Goal: Task Accomplishment & Management: Use online tool/utility

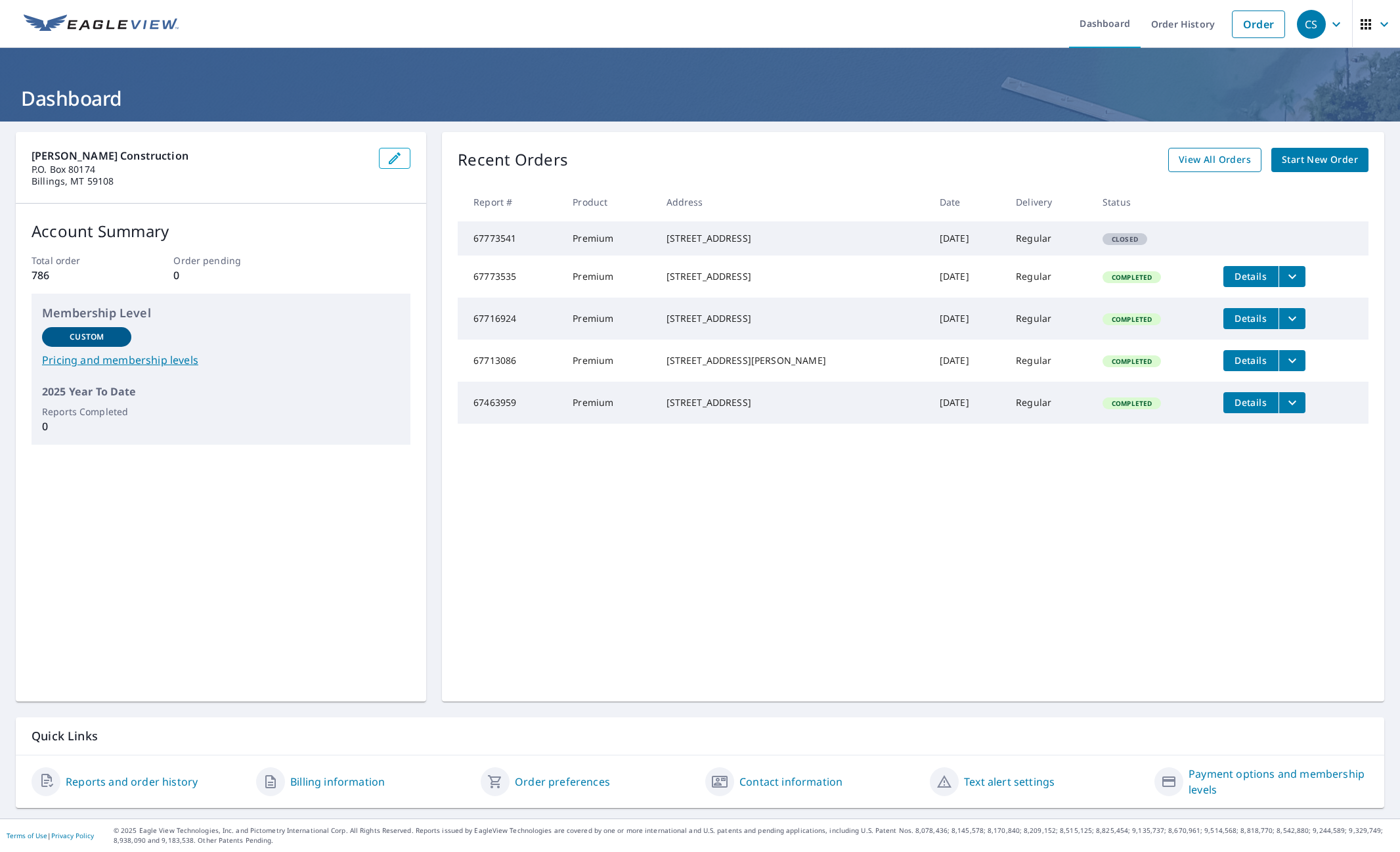
click at [1214, 159] on span "View All Orders" at bounding box center [1215, 160] width 72 height 17
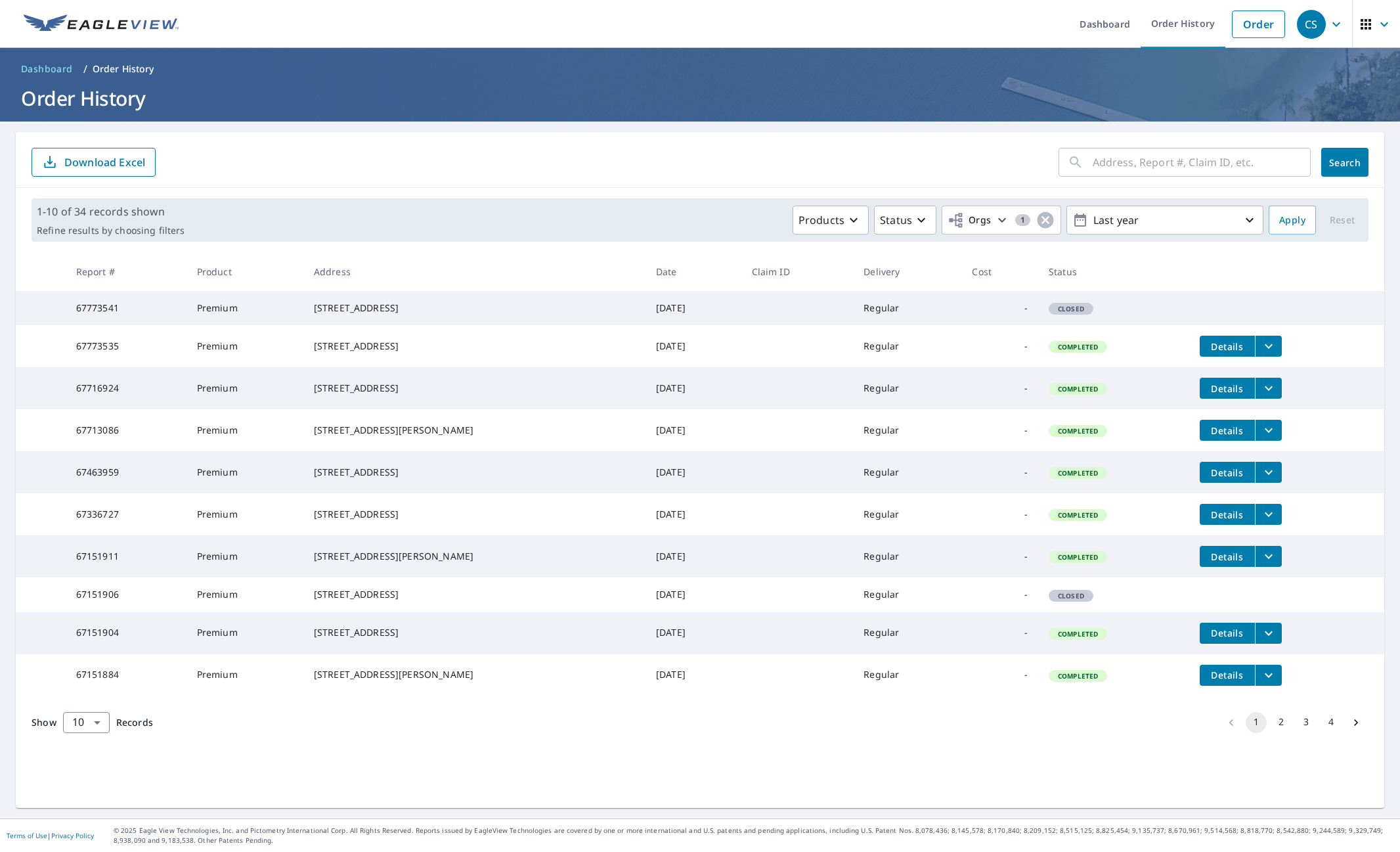
scroll to position [9, 0]
click at [1271, 733] on button "2" at bounding box center [1282, 722] width 21 height 21
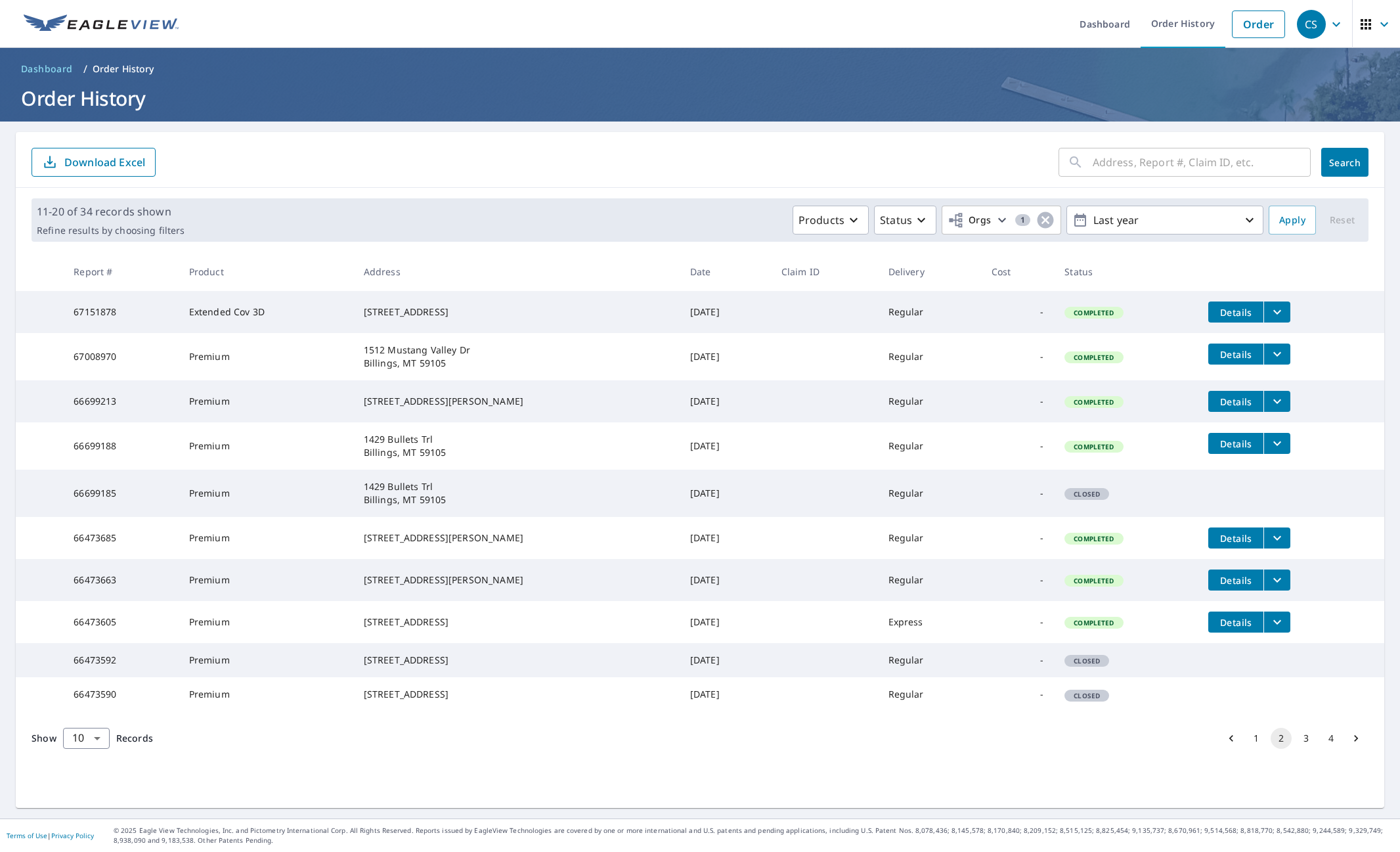
click at [1298, 749] on button "3" at bounding box center [1307, 738] width 21 height 21
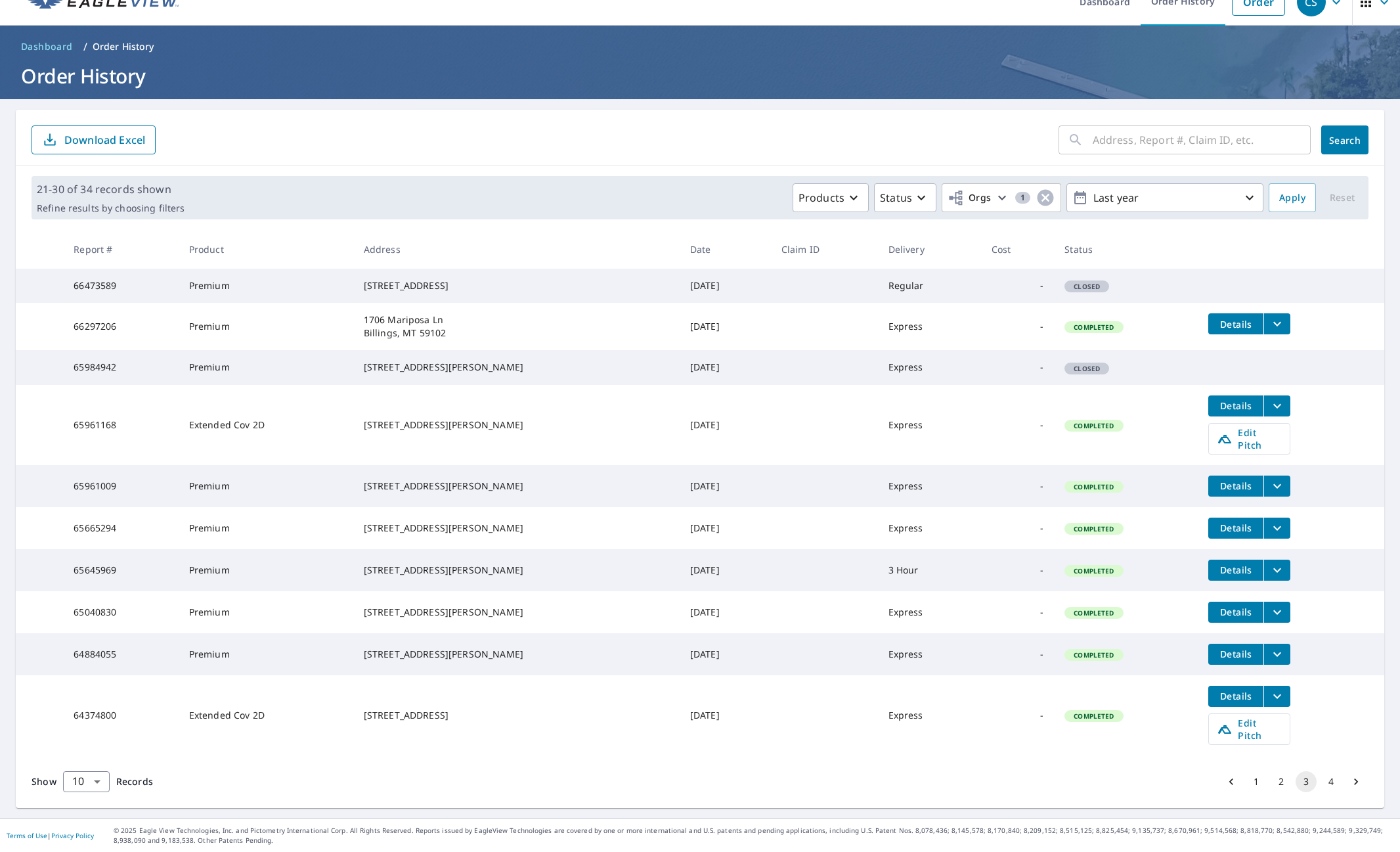
scroll to position [56, 0]
click at [1327, 781] on button "4" at bounding box center [1331, 782] width 21 height 21
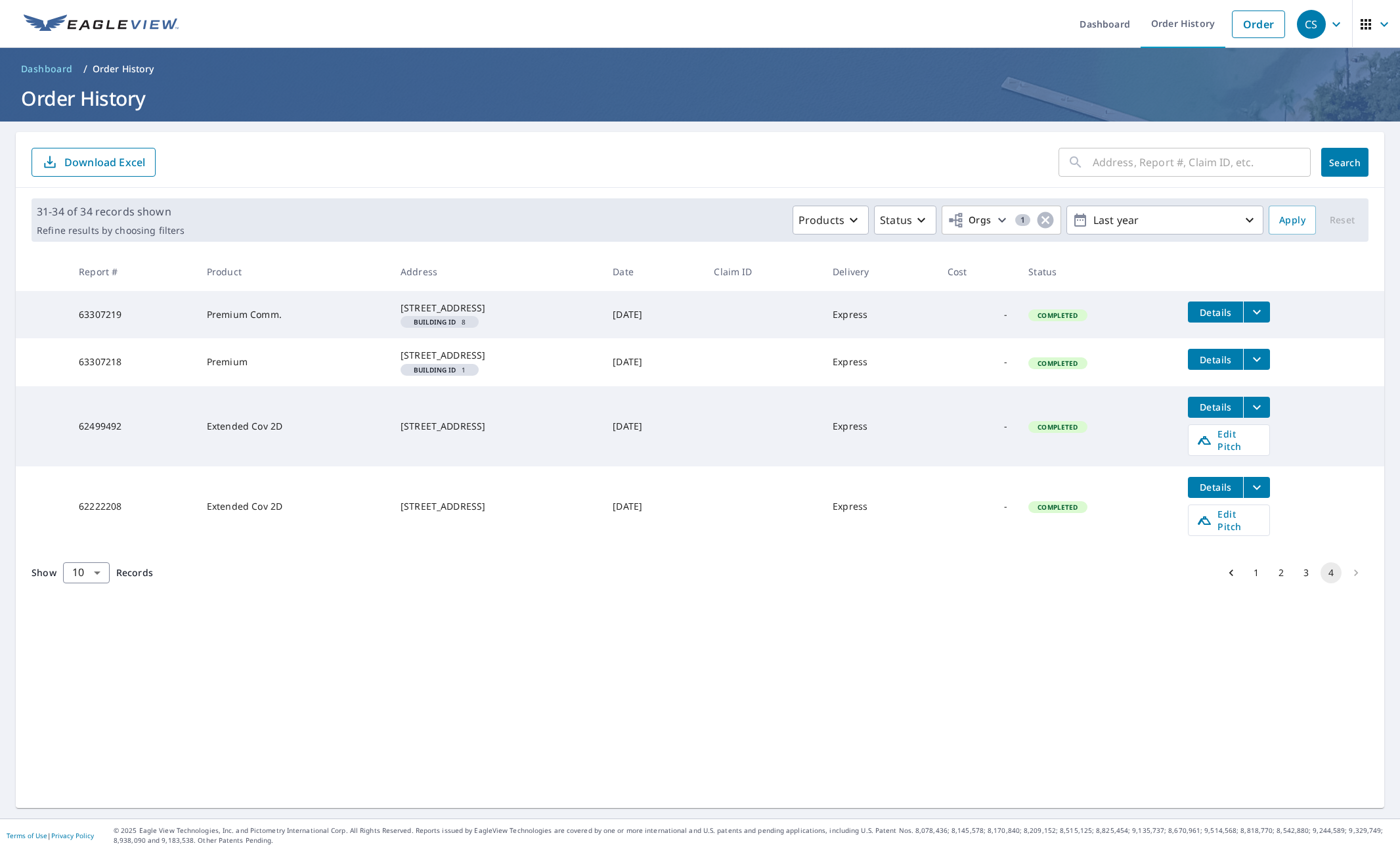
click at [1135, 164] on input "text" at bounding box center [1201, 162] width 218 height 37
type input "7552"
click button "Search" at bounding box center [1344, 162] width 47 height 29
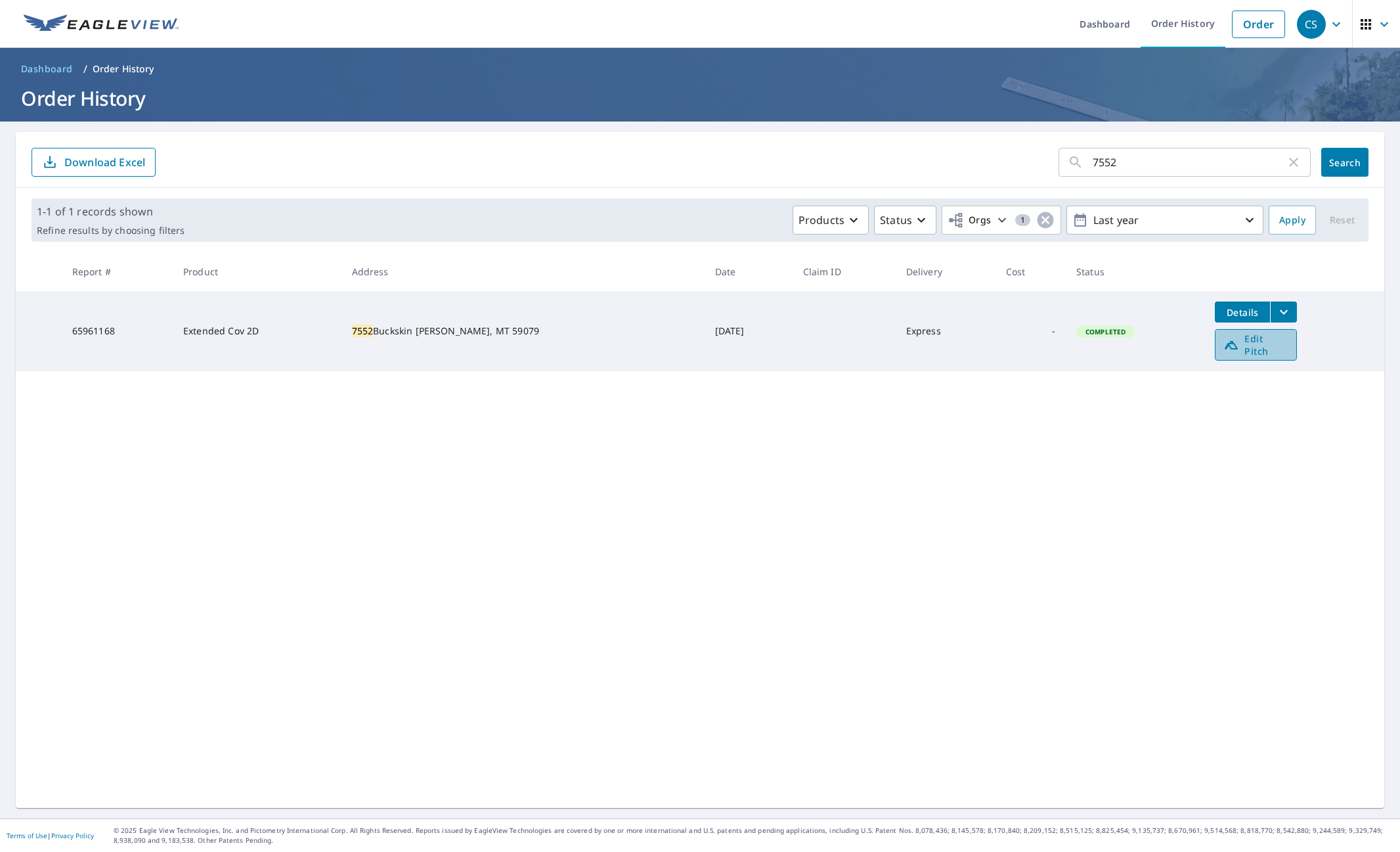
click at [1229, 343] on span "Edit Pitch" at bounding box center [1256, 345] width 65 height 25
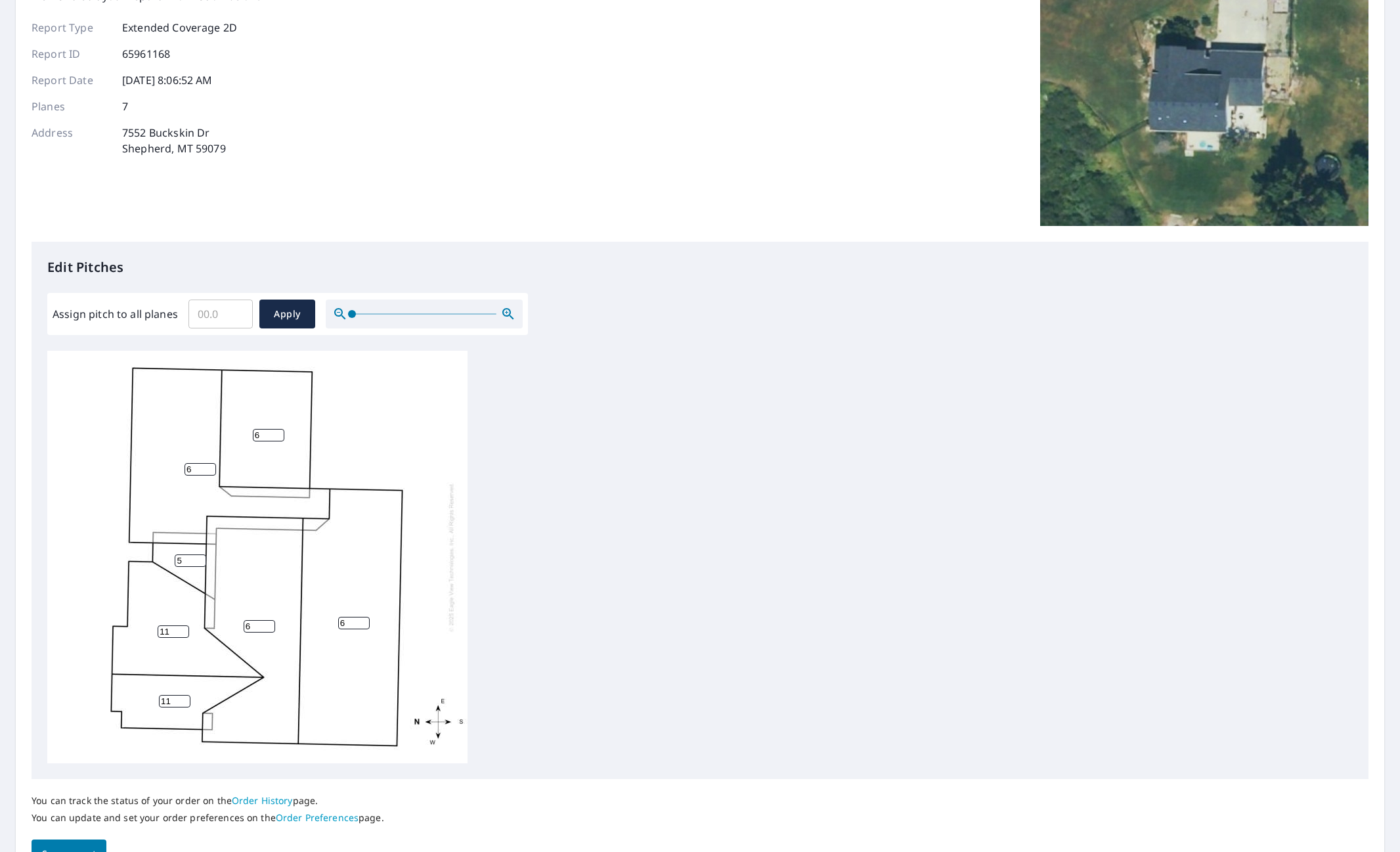
scroll to position [188, 0]
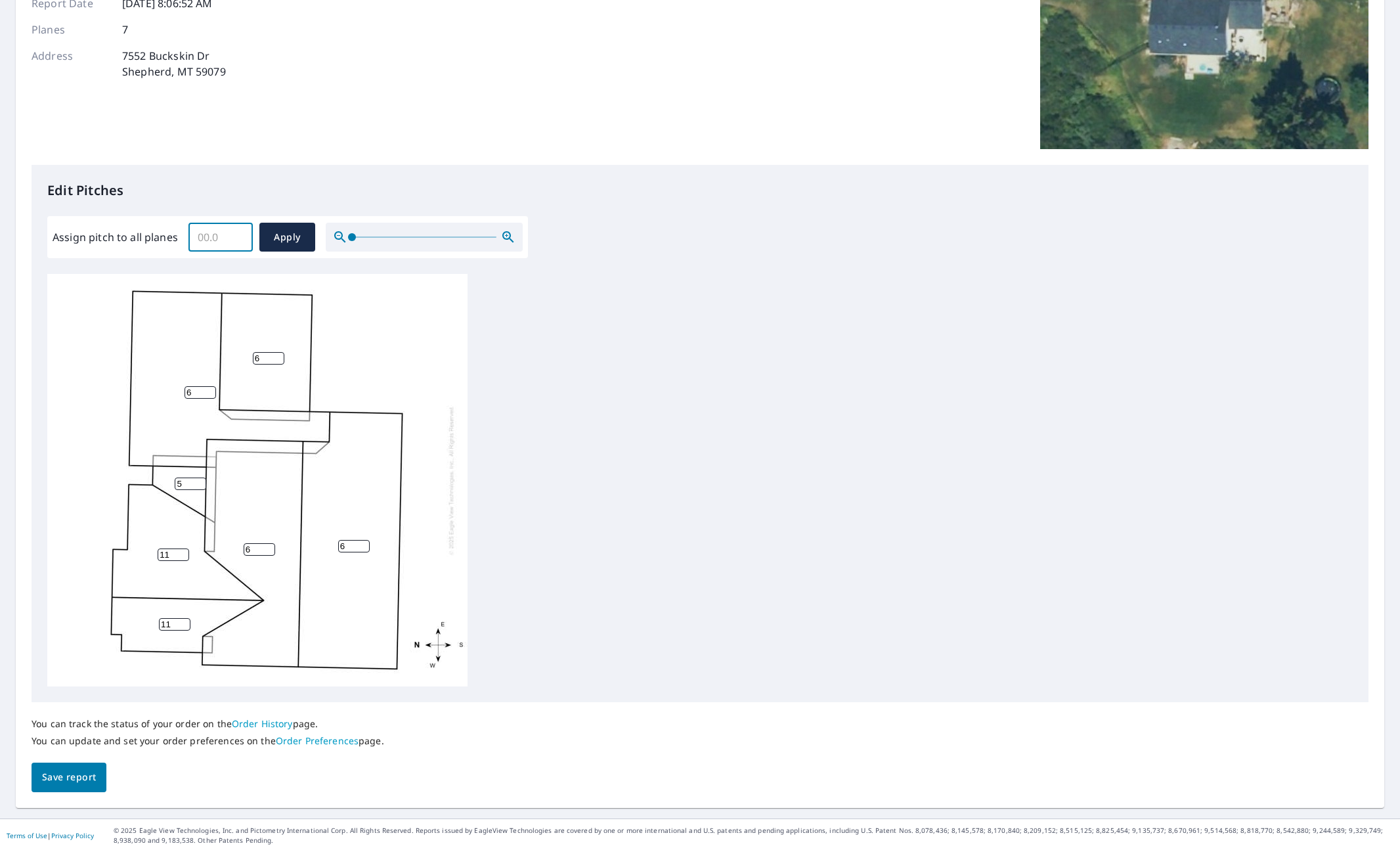
click at [222, 240] on input "Assign pitch to all planes" at bounding box center [220, 237] width 64 height 37
type input "11"
click at [282, 241] on span "Apply" at bounding box center [287, 237] width 35 height 17
type input "11"
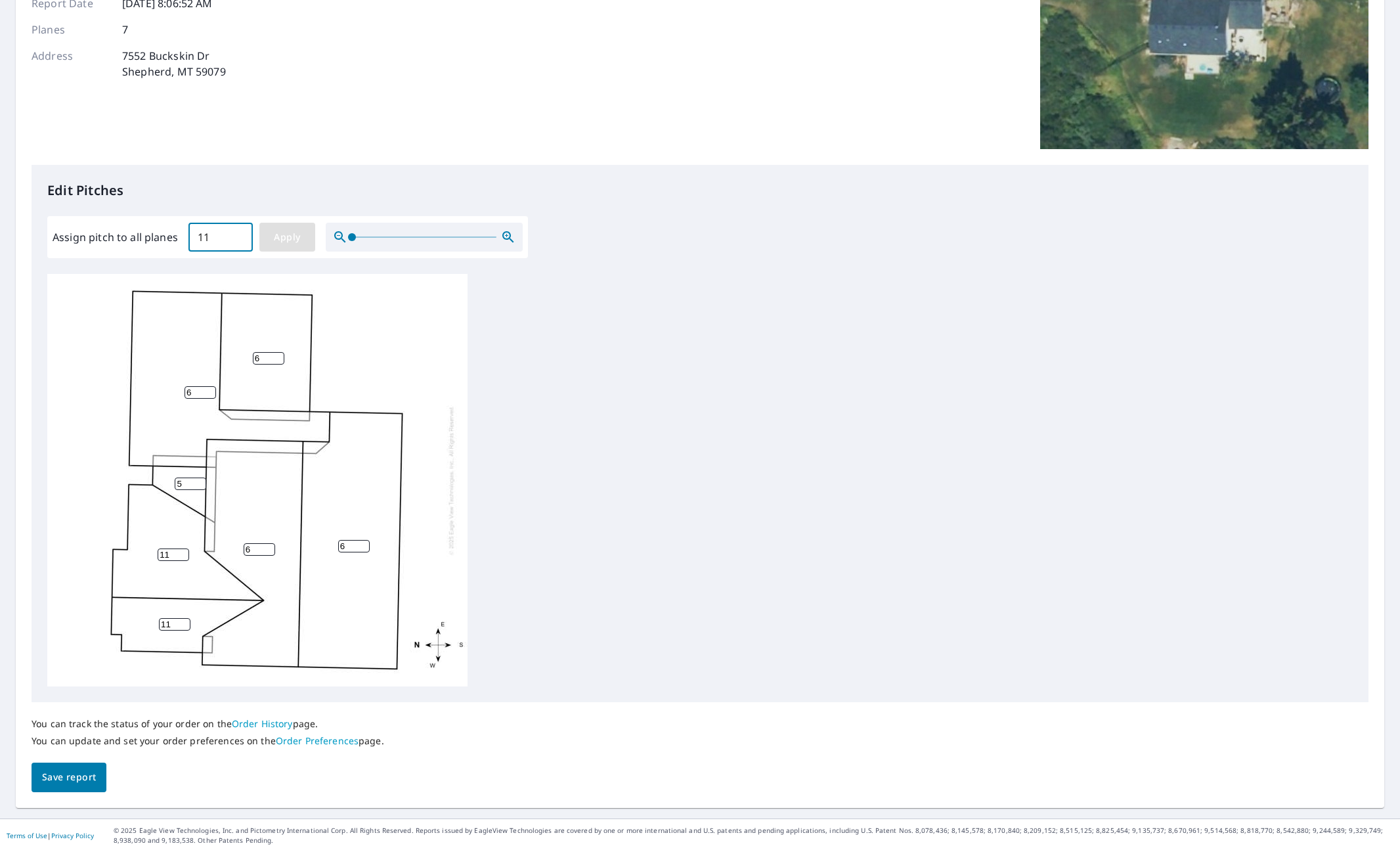
type input "11"
click at [60, 778] on span "Save report" at bounding box center [68, 777] width 54 height 17
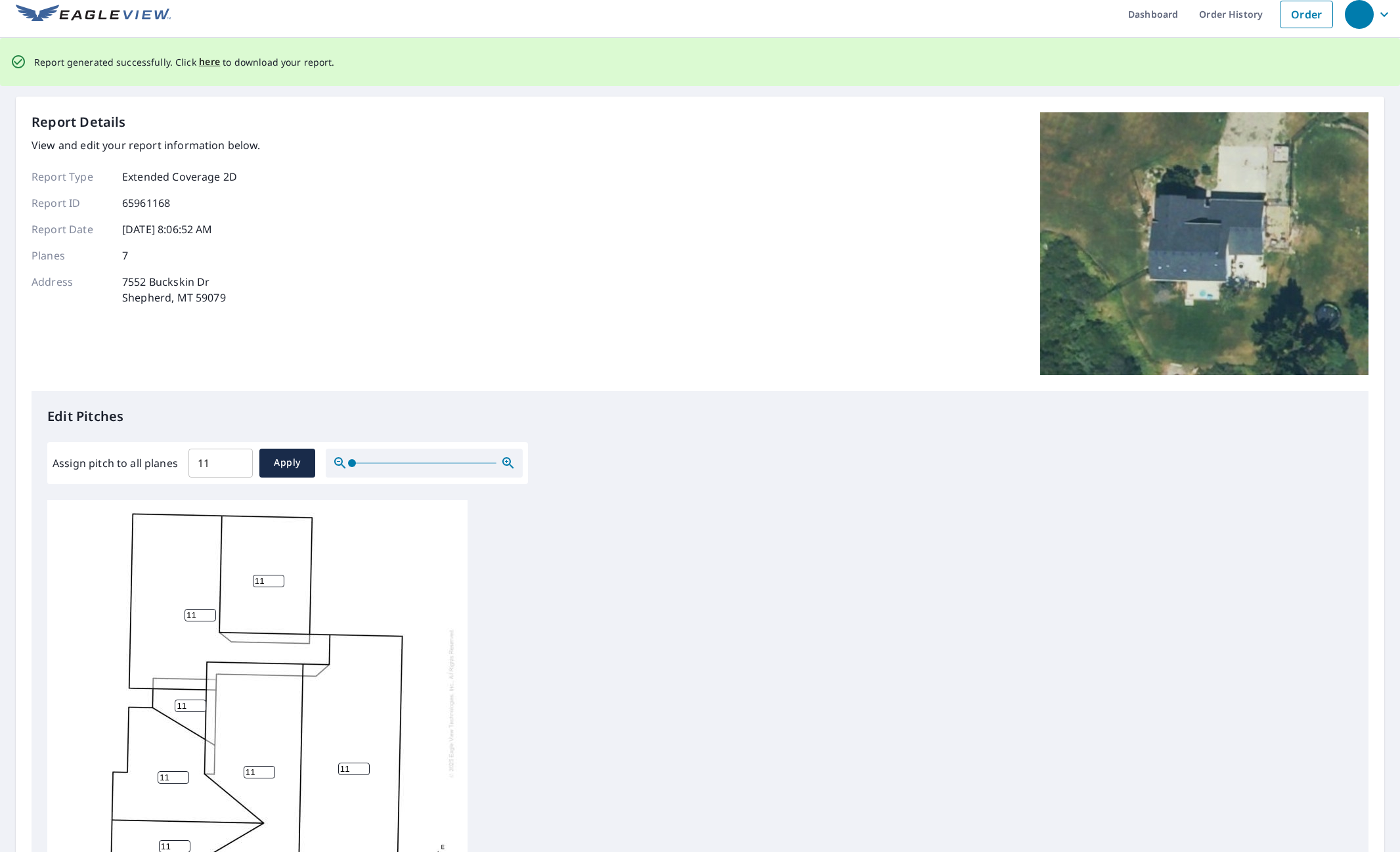
scroll to position [0, 0]
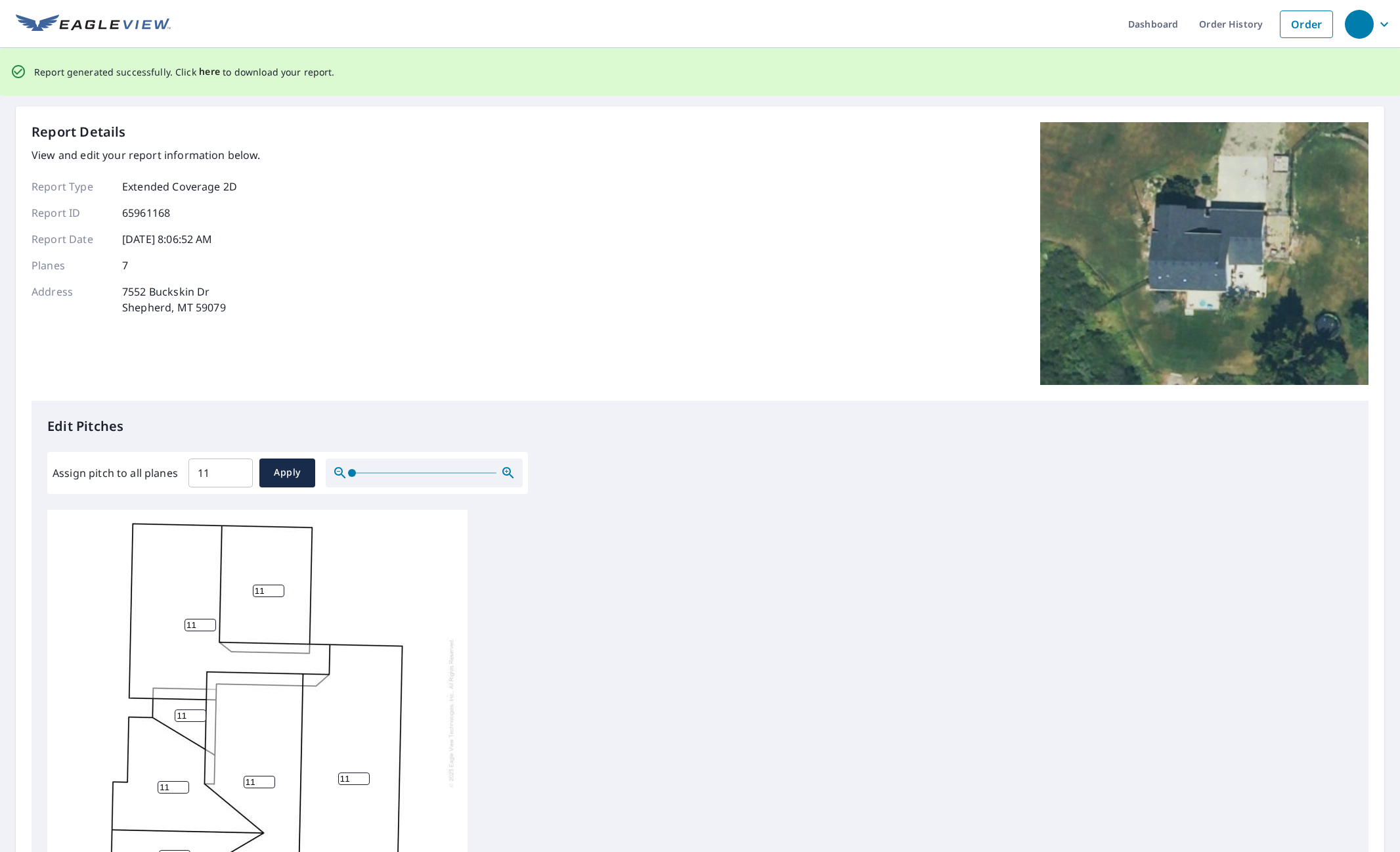
click at [204, 71] on span "here" at bounding box center [210, 71] width 22 height 17
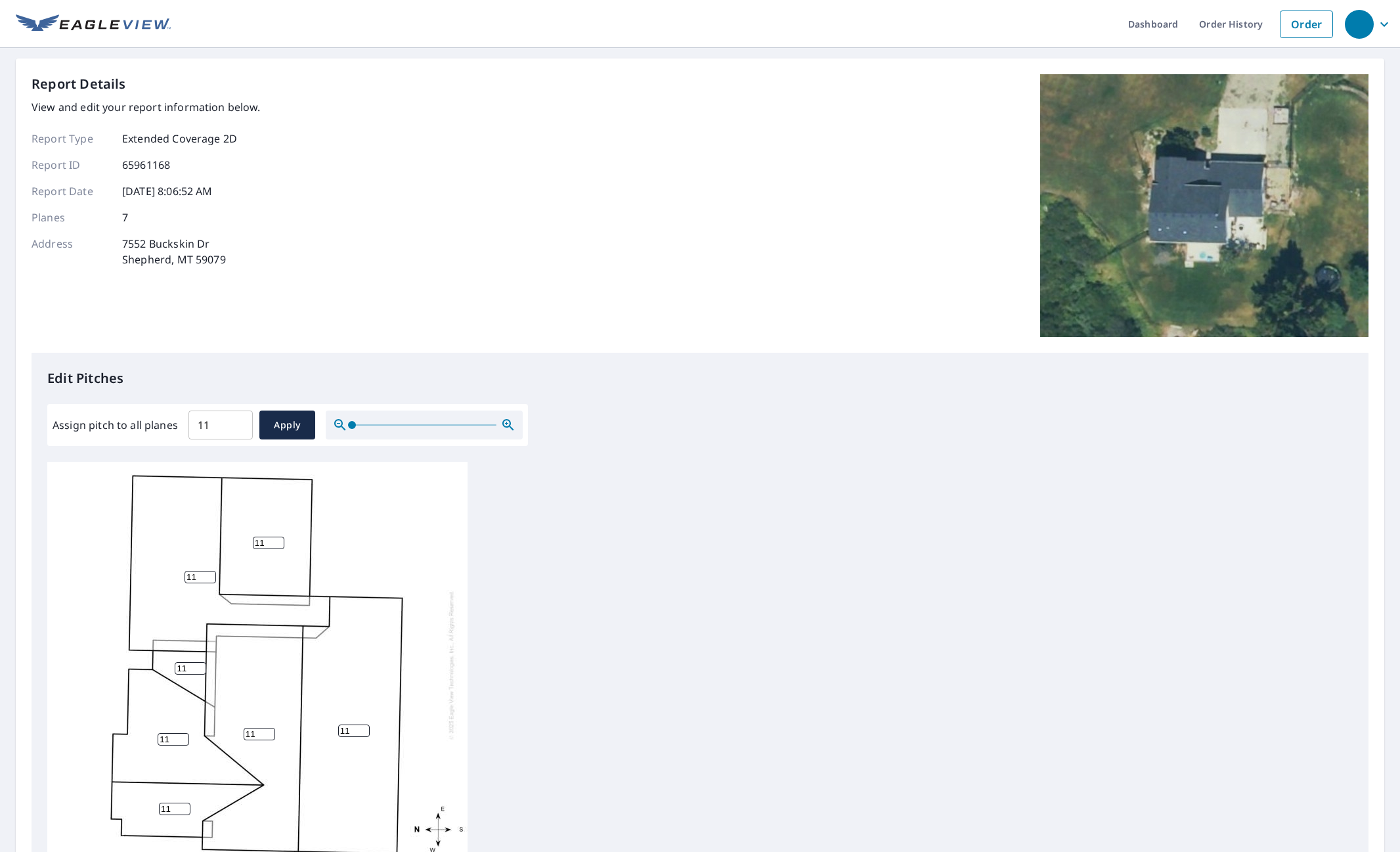
click at [924, 293] on div "Report Details View and edit your report information below. Report Type Extende…" at bounding box center [700, 213] width 1337 height 279
click at [609, 254] on div "Report Details View and edit your report information below. Report Type Extende…" at bounding box center [700, 213] width 1337 height 279
